Goal: Information Seeking & Learning: Learn about a topic

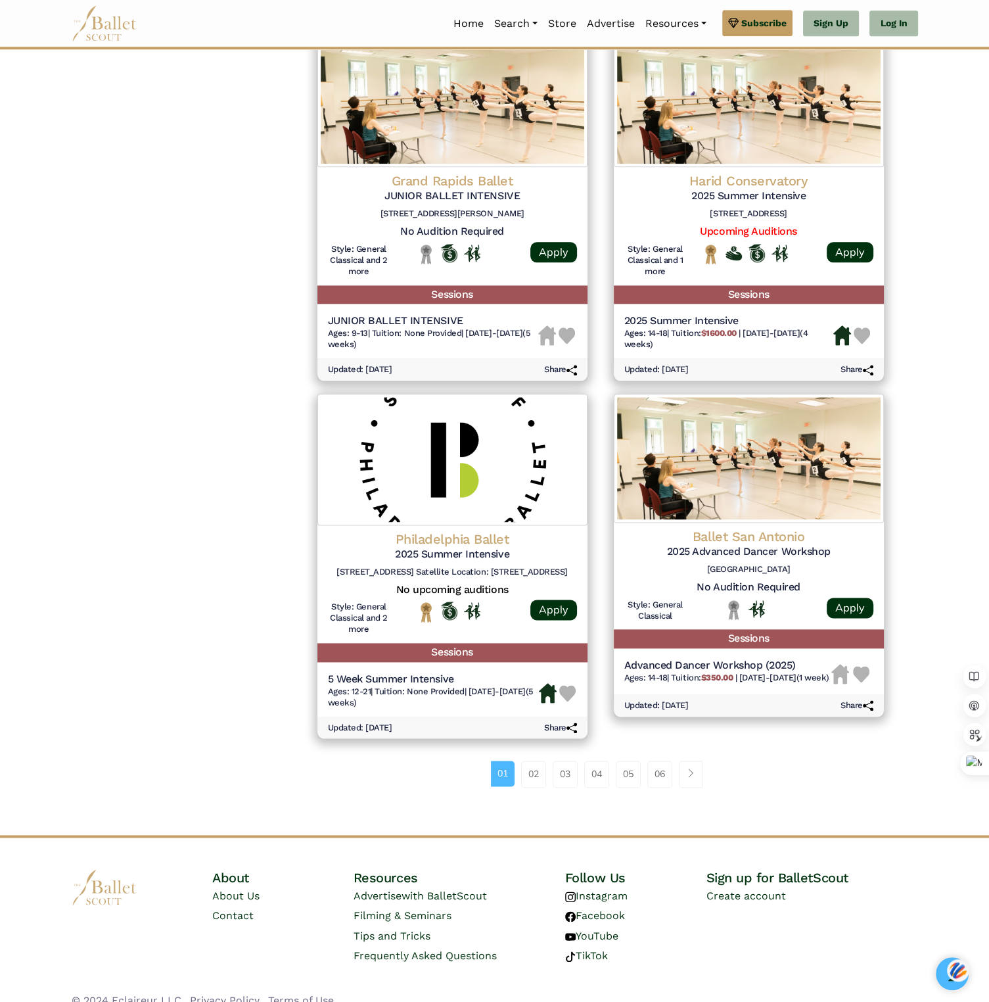
scroll to position [1375, 0]
click at [527, 776] on link "02" at bounding box center [533, 773] width 25 height 26
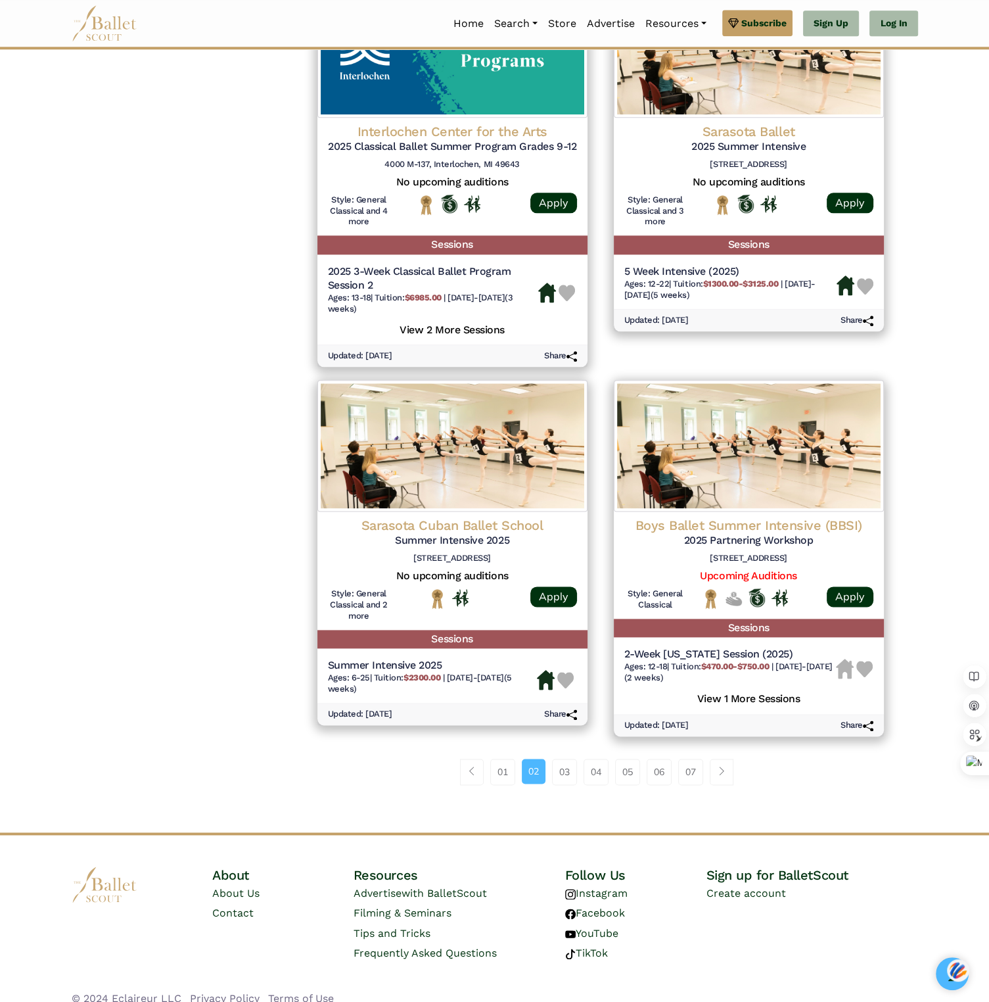
scroll to position [1462, 0]
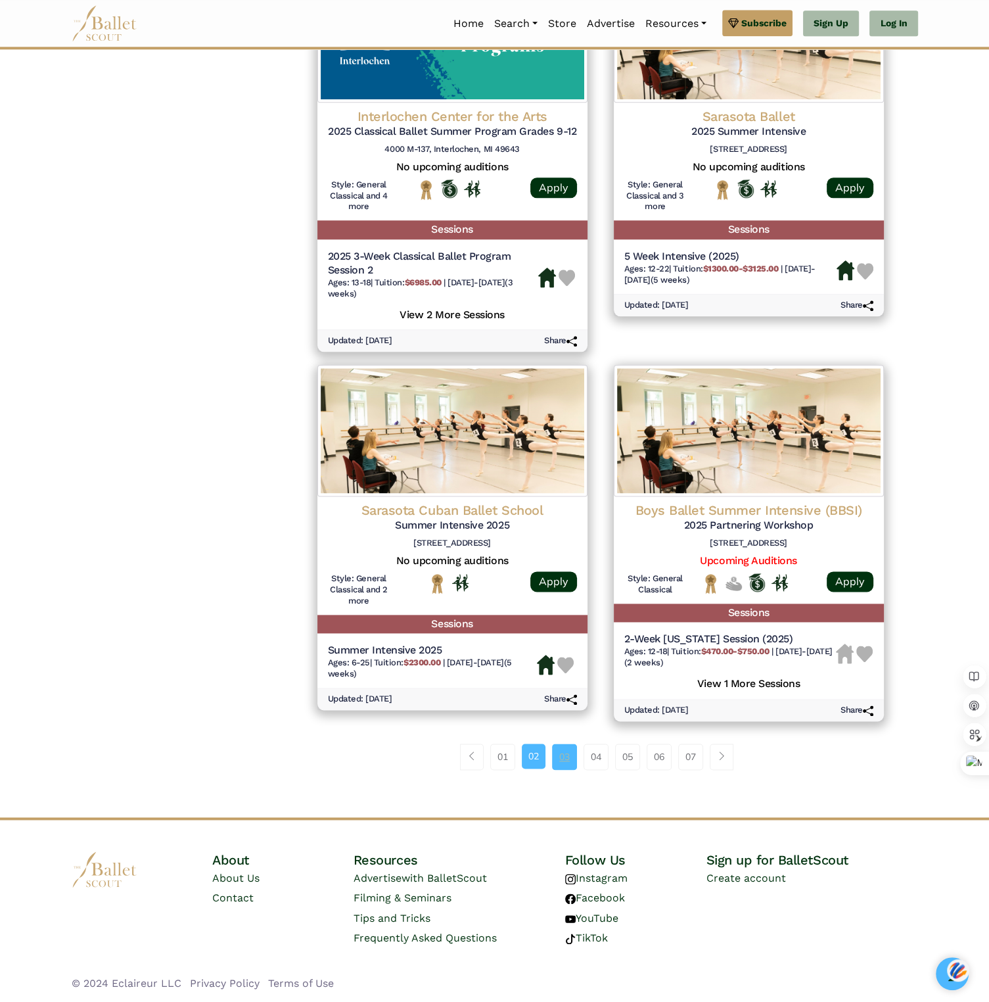
click at [570, 763] on link "03" at bounding box center [564, 756] width 25 height 26
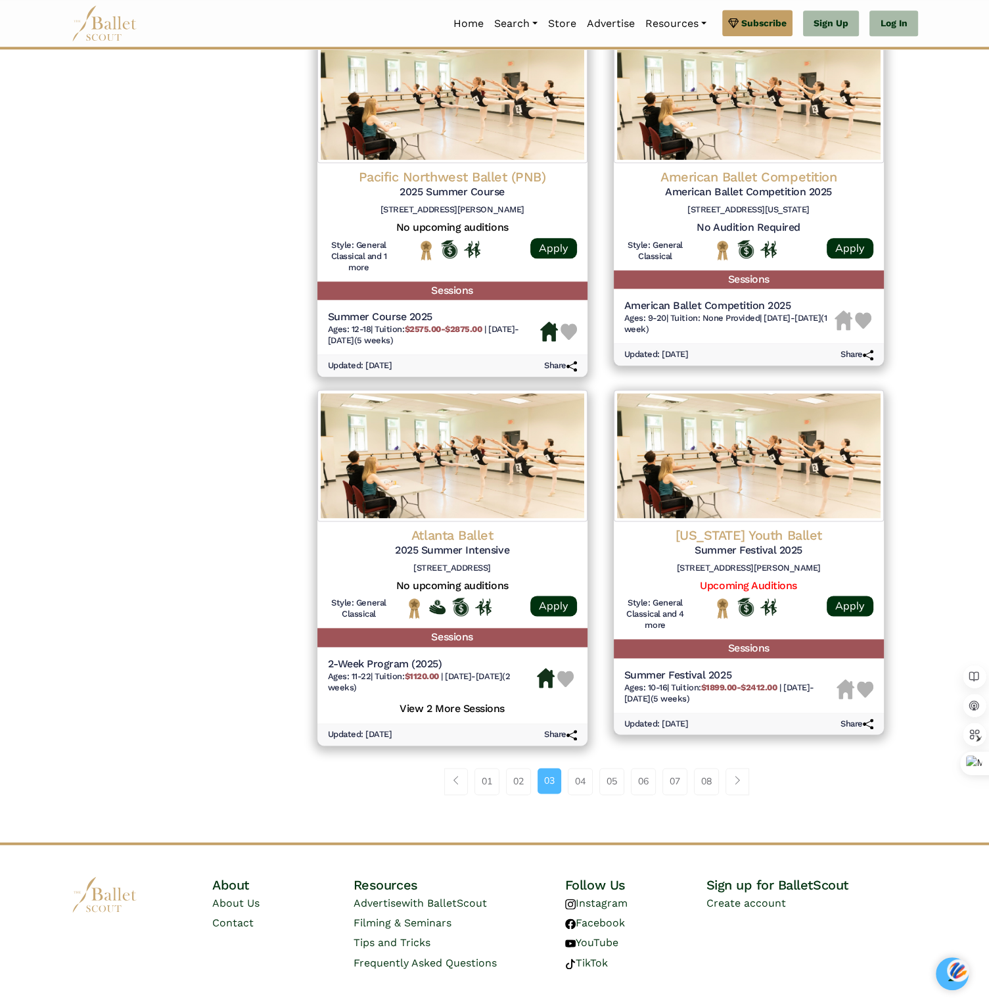
scroll to position [1380, 0]
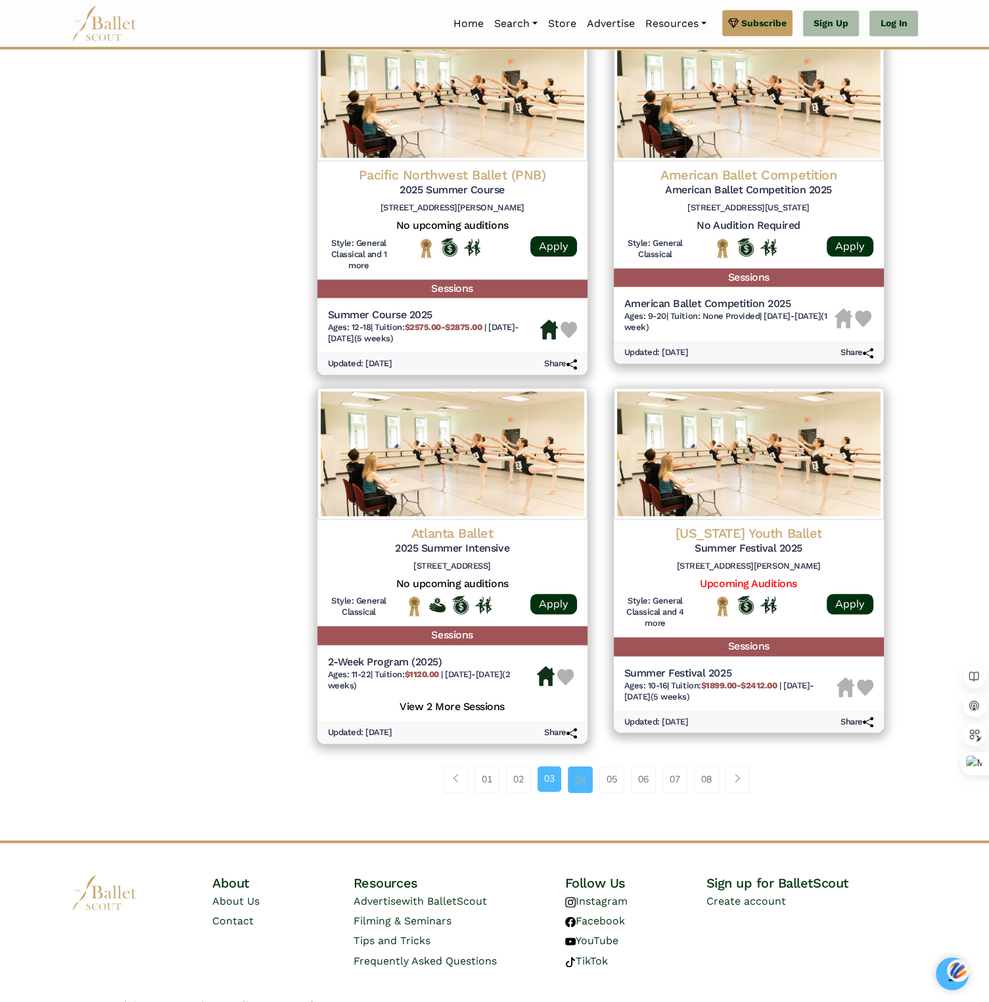
click at [580, 785] on link "04" at bounding box center [580, 779] width 25 height 26
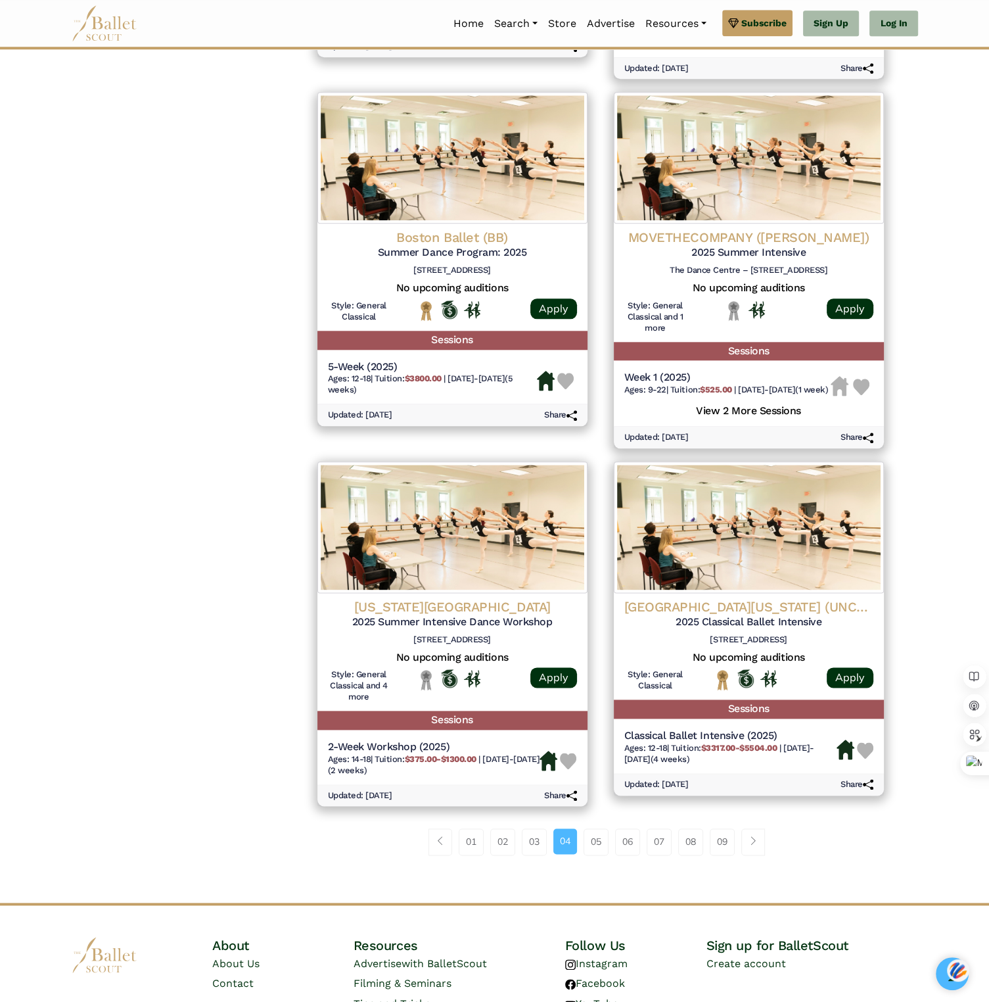
scroll to position [1309, 0]
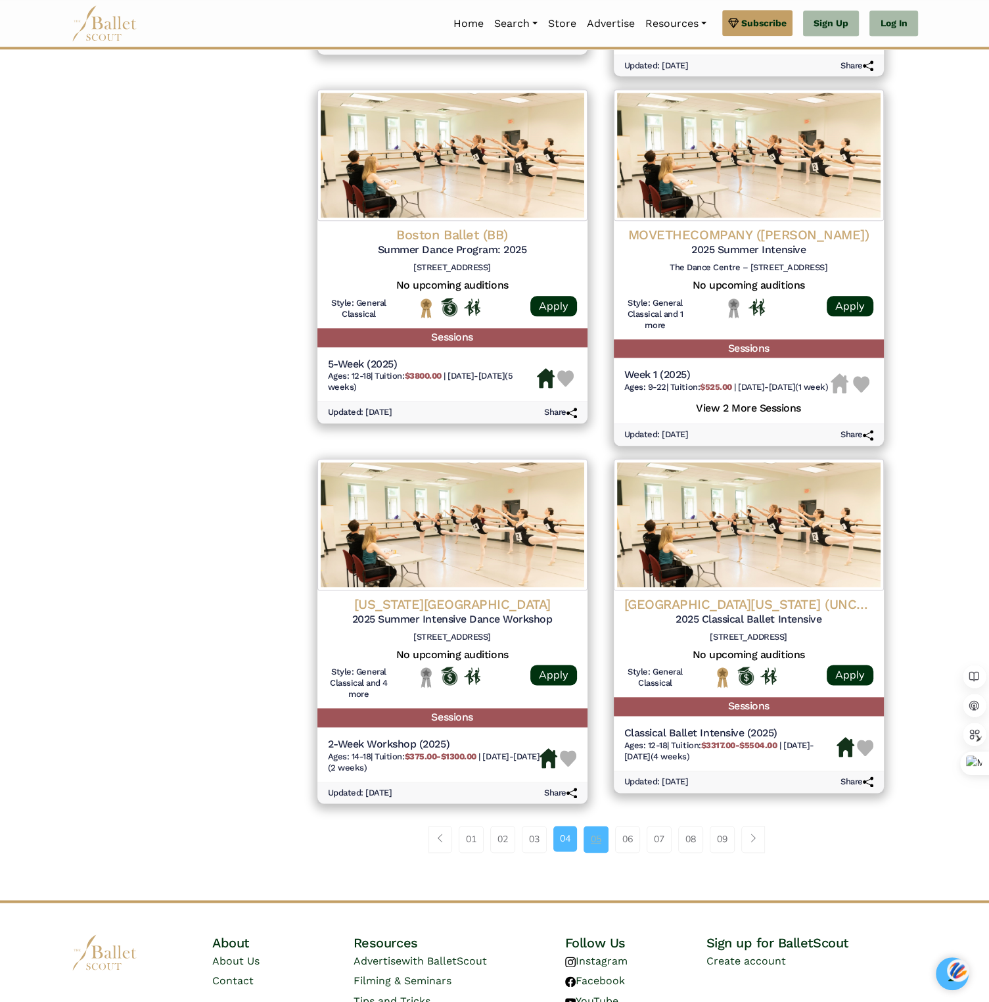
click at [599, 847] on link "05" at bounding box center [596, 838] width 25 height 26
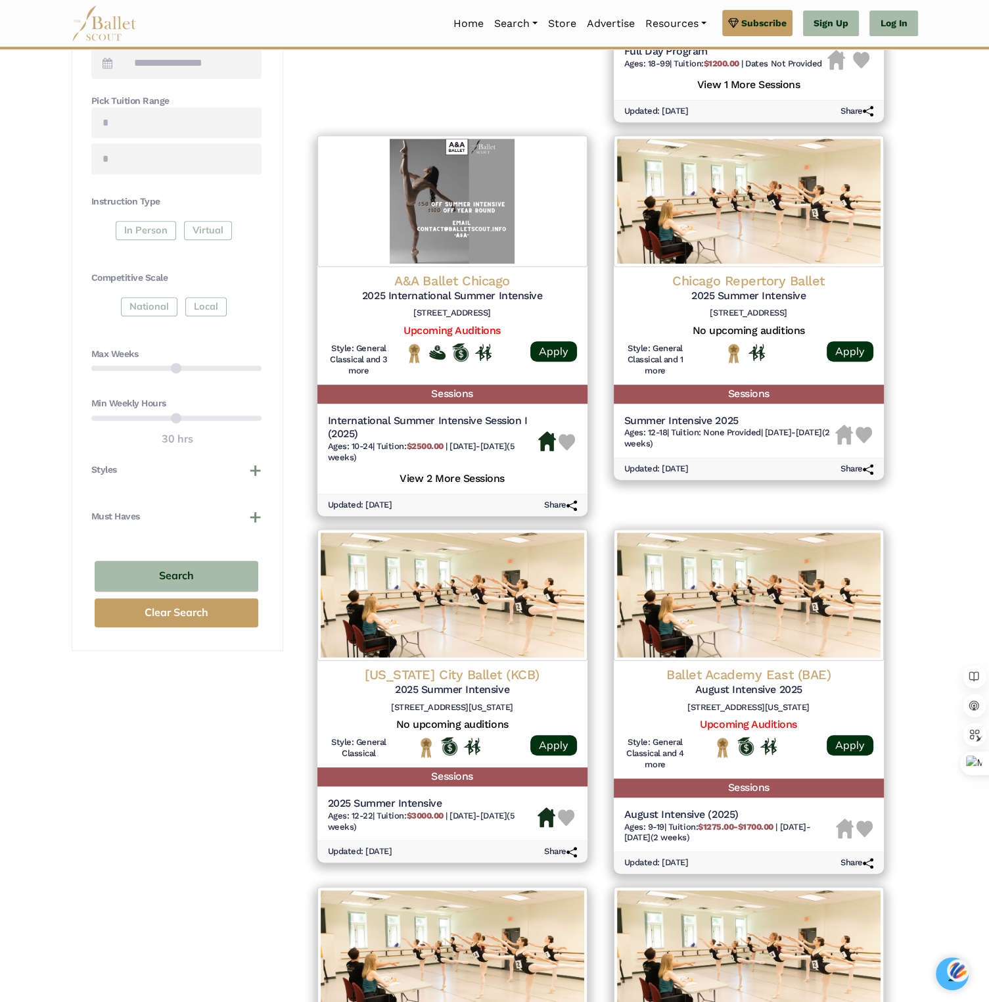
scroll to position [591, 0]
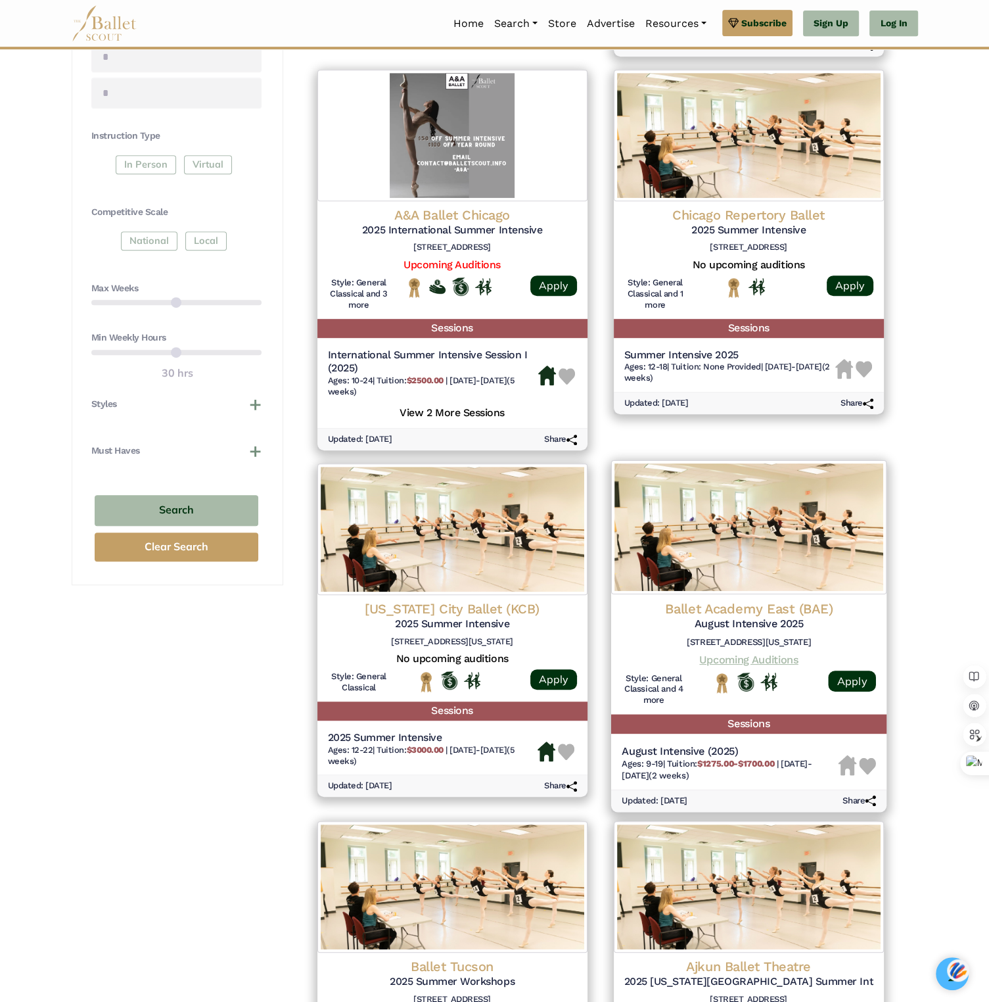
click at [747, 662] on link "Upcoming Auditions" at bounding box center [748, 659] width 99 height 12
